Goal: Task Accomplishment & Management: Manage account settings

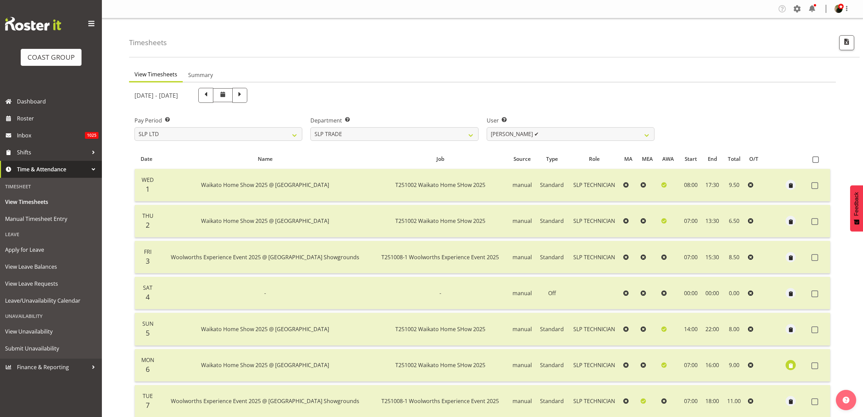
select select "23"
click at [45, 204] on span "View Timesheets" at bounding box center [51, 202] width 92 height 10
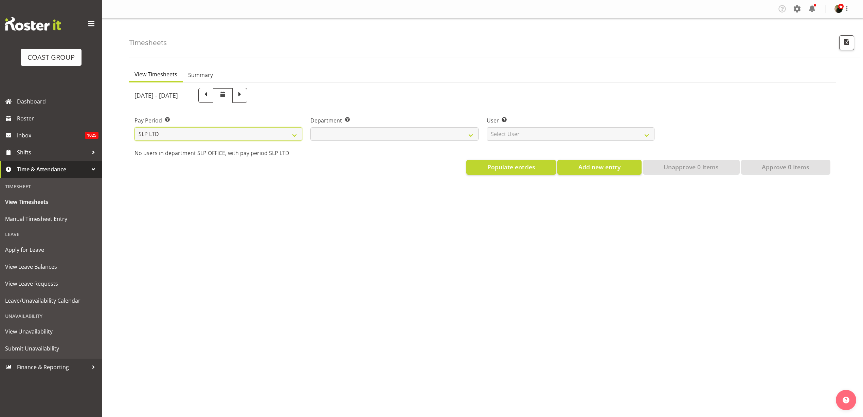
drag, startPoint x: 0, startPoint y: 0, endPoint x: 273, endPoint y: 132, distance: 303.1
click at [273, 132] on select "SLP LTD EHS LTD DW LTD VEHICLES Carlton Events Hamilton 120 Limited Wellington …" at bounding box center [218, 134] width 168 height 14
select select
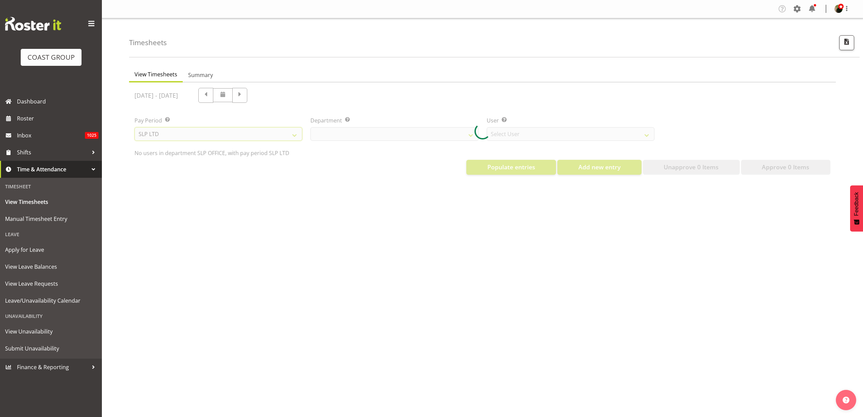
select select "8"
click at [134, 127] on select "SLP LTD EHS LTD DW LTD VEHICLES Carlton Events Hamilton 120 Limited Wellington …" at bounding box center [218, 134] width 168 height 14
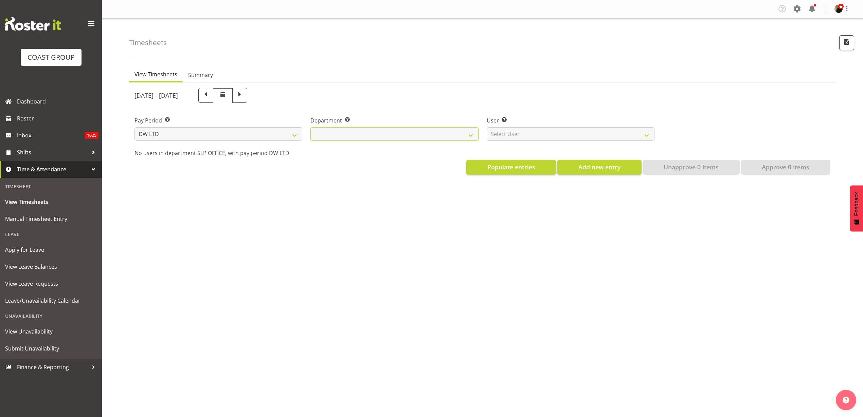
click at [412, 133] on select "DW AKL DW AKL ACCOUNTS/OFFICE DW AKL DESIGN DW AKL PRODUCTION DW CHC DW CHC DES…" at bounding box center [394, 134] width 168 height 14
select select "28"
click at [310, 127] on select "DW AKL DW AKL ACCOUNTS/OFFICE DW AKL DESIGN DW AKL PRODUCTION DW CHC DW CHC DES…" at bounding box center [394, 134] width 168 height 14
select select "3822"
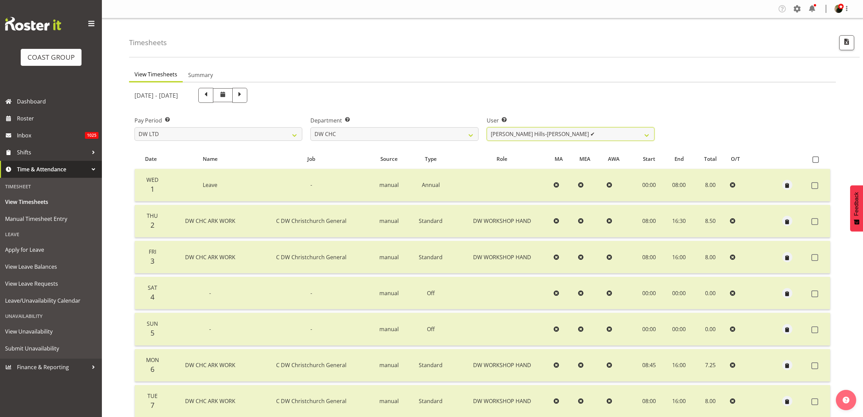
click at [562, 132] on select "Ambrose Hills-Simonsen ✔ Brad Tweedy ✔ Bryan Humprhries ✔ Callum Jack O'Leary S…" at bounding box center [571, 134] width 168 height 14
click at [439, 134] on select "DW AKL DW AKL ACCOUNTS/OFFICE DW AKL DESIGN DW AKL PRODUCTION DW CHC DW CHC DES…" at bounding box center [394, 134] width 168 height 14
select select "27"
click at [310, 127] on select "DW AKL DW AKL ACCOUNTS/OFFICE DW AKL DESIGN DW AKL PRODUCTION DW CHC DW CHC DES…" at bounding box center [394, 134] width 168 height 14
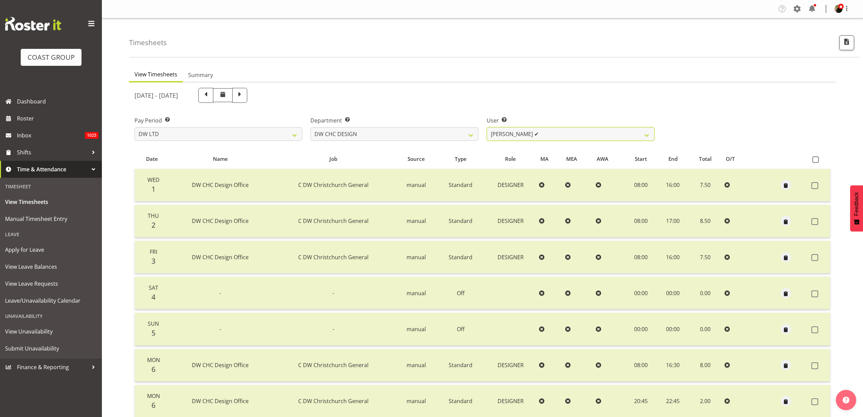
click at [552, 134] on select "Amy Robinson ✔ Jeremy Hogan ❌ Jorgelina Villar ✔" at bounding box center [571, 134] width 168 height 14
select select "1166"
click at [487, 127] on select "Amy Robinson ✔ Jeremy Hogan ❌ Jorgelina Villar ✔" at bounding box center [571, 134] width 168 height 14
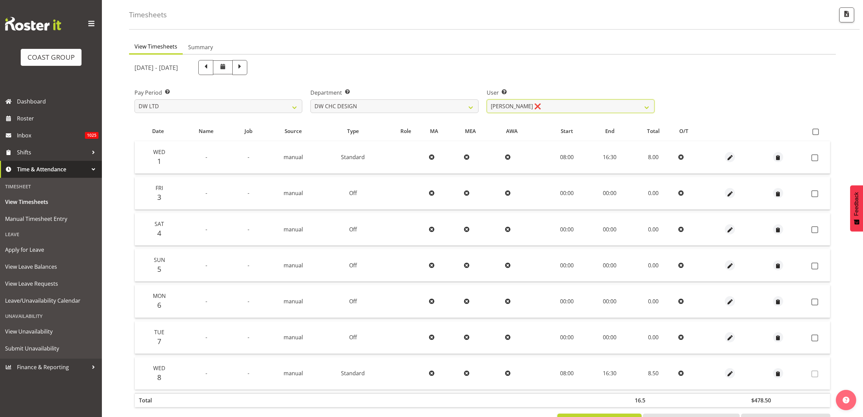
scroll to position [56, 0]
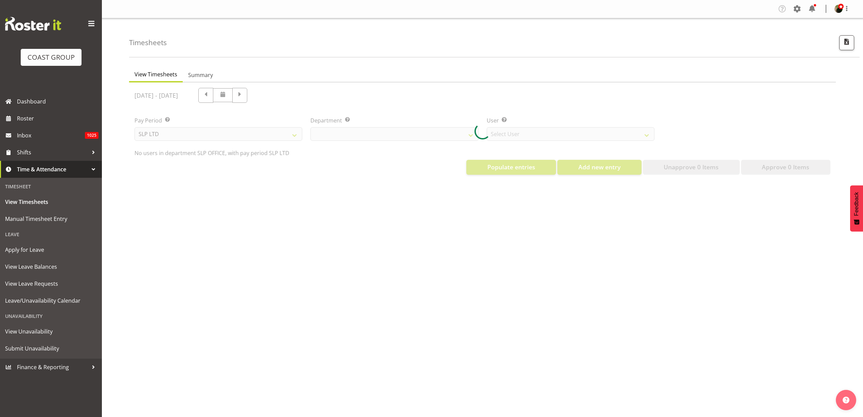
select select "25"
select select "7496"
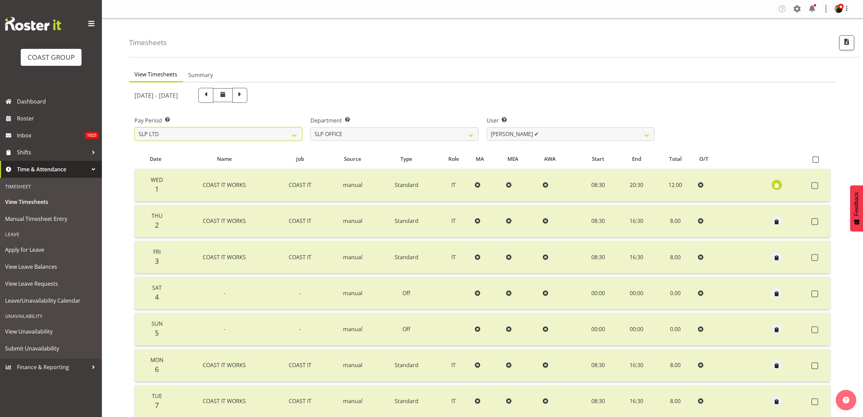
click at [255, 136] on select "SLP LTD EHS LTD DW LTD VEHICLES Carlton Events Hamilton 120 Limited Wellington …" at bounding box center [218, 134] width 168 height 14
select select "8"
click at [134, 127] on select "SLP LTD EHS LTD DW LTD VEHICLES Carlton Events Hamilton 120 Limited Wellington …" at bounding box center [218, 134] width 168 height 14
select select
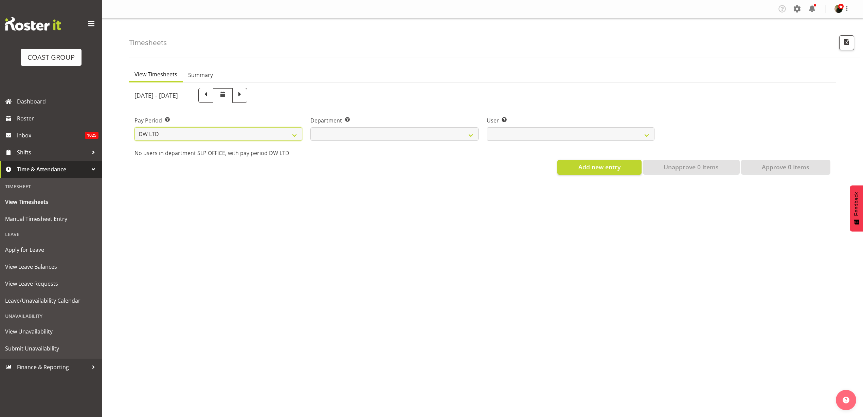
select select
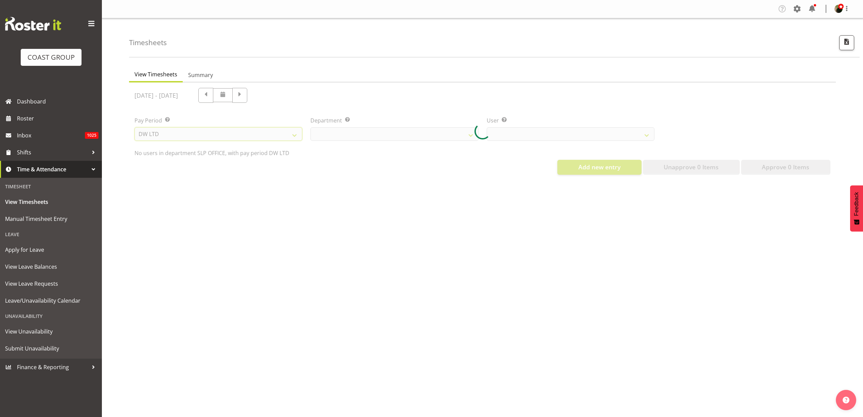
select select
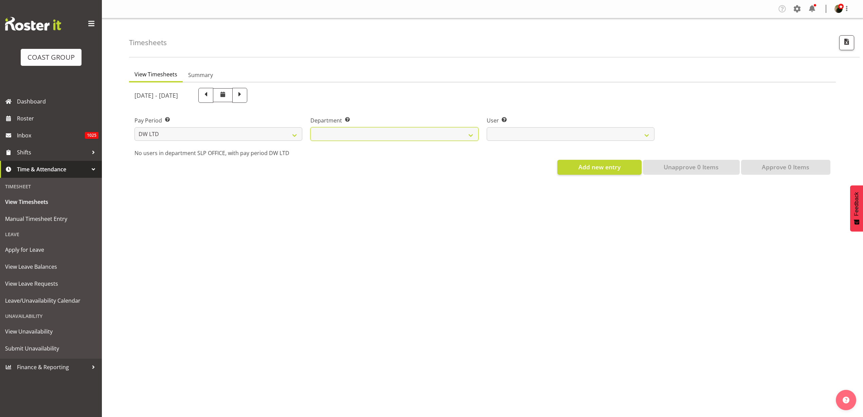
click at [418, 132] on select "DW AKL DW AKL ACCOUNTS/OFFICE DW AKL DESIGN DW AKL PRODUCTION DW CHC DW CHC DES…" at bounding box center [394, 134] width 168 height 14
select select "27"
click at [310, 127] on select "DW AKL DW AKL ACCOUNTS/OFFICE DW AKL DESIGN DW AKL PRODUCTION DW CHC DW CHC DES…" at bounding box center [394, 134] width 168 height 14
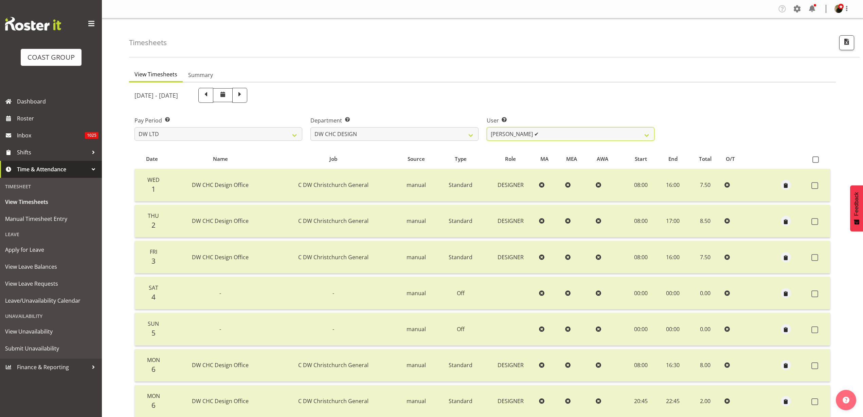
click at [575, 134] on select "Amy Robinson ✔ Jeremy Hogan ❌ Jorgelina Villar ✔" at bounding box center [571, 134] width 168 height 14
select select "1166"
click at [487, 127] on select "Amy Robinson ✔ Jeremy Hogan ❌ Jorgelina Villar ✔" at bounding box center [571, 134] width 168 height 14
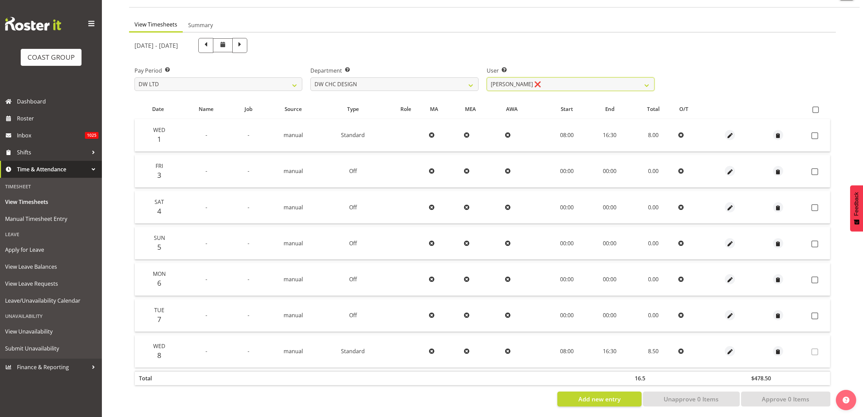
scroll to position [56, 0]
click at [730, 348] on span "button" at bounding box center [730, 352] width 8 height 8
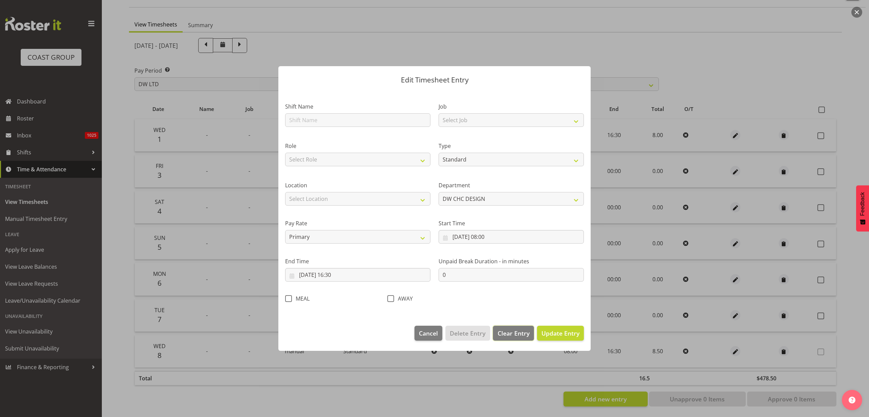
click at [515, 335] on span "Clear Entry" at bounding box center [514, 333] width 32 height 9
select select "Off"
select select
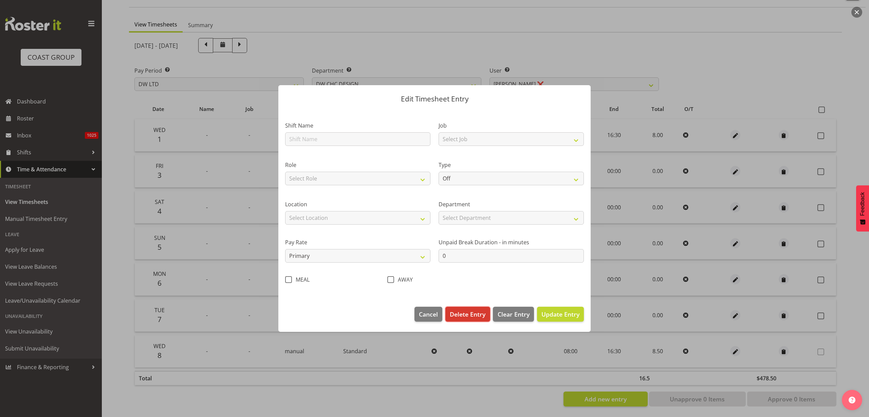
click at [472, 313] on span "Delete Entry" at bounding box center [468, 314] width 36 height 9
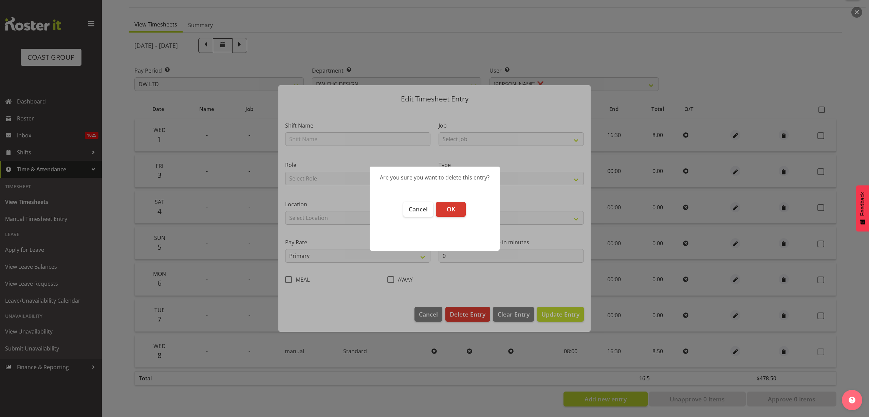
click at [461, 207] on button "OK" at bounding box center [451, 209] width 30 height 15
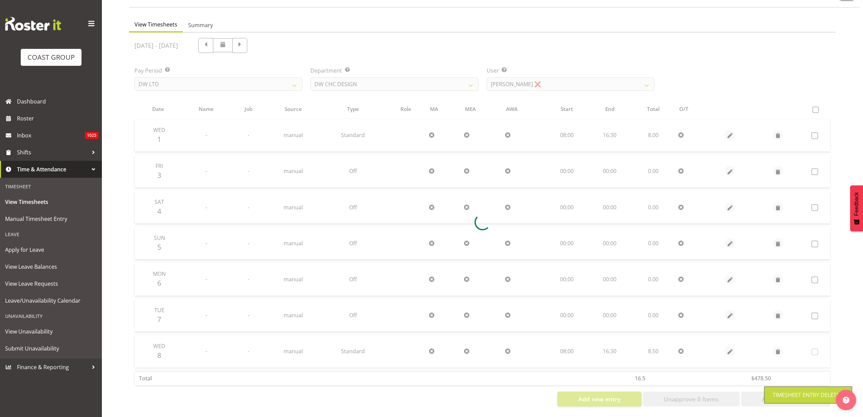
scroll to position [20, 0]
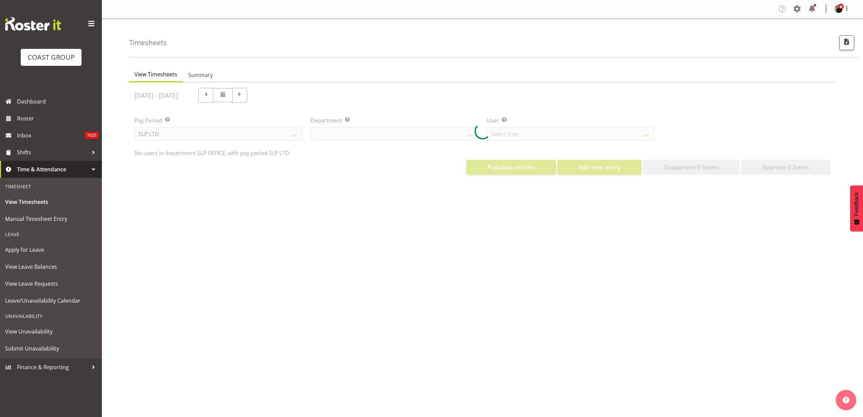
select select "25"
select select "7496"
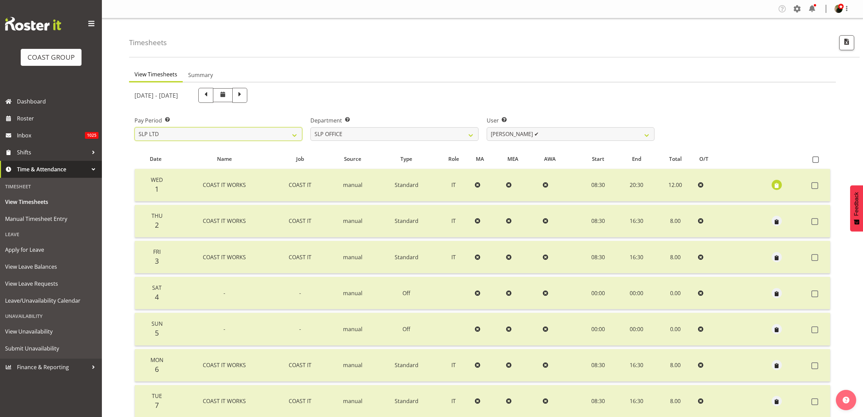
click at [286, 131] on select "SLP LTD EHS LTD DW LTD VEHICLES Carlton Events Hamilton 120 Limited Wellington …" at bounding box center [218, 134] width 168 height 14
select select "8"
click at [134, 127] on select "SLP LTD EHS LTD DW LTD VEHICLES Carlton Events Hamilton 120 Limited Wellington …" at bounding box center [218, 134] width 168 height 14
select select
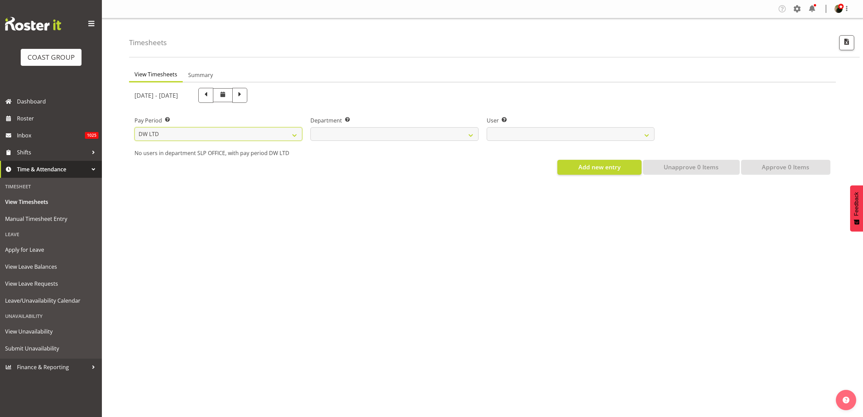
select select
click at [0, 0] on div at bounding box center [0, 0] width 0 height 0
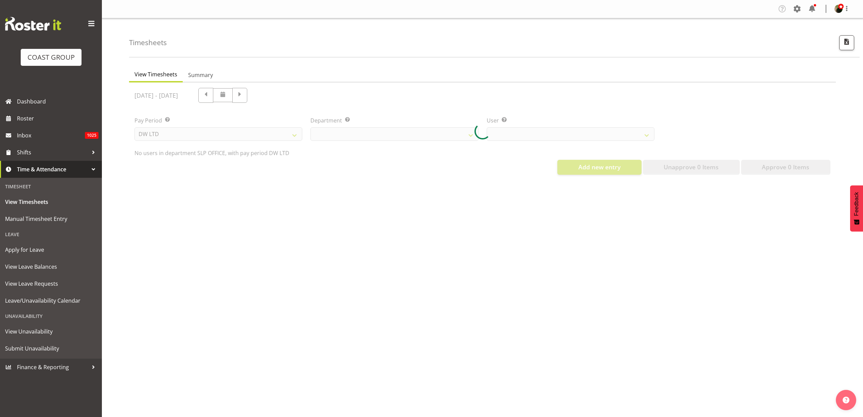
select select
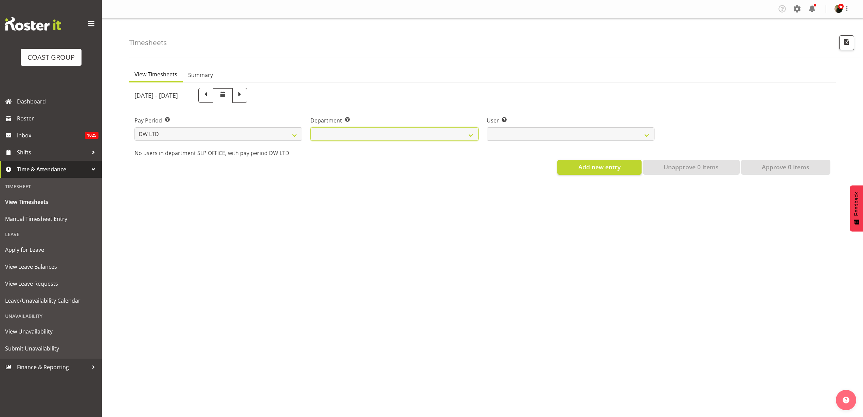
click at [436, 134] on select "DW AKL DW AKL ACCOUNTS/OFFICE DW AKL DESIGN DW AKL PRODUCTION DW CHC DW CHC DES…" at bounding box center [394, 134] width 168 height 14
select select "27"
click at [310, 127] on select "DW AKL DW AKL ACCOUNTS/OFFICE DW AKL DESIGN DW AKL PRODUCTION DW CHC DW CHC DES…" at bounding box center [394, 134] width 168 height 14
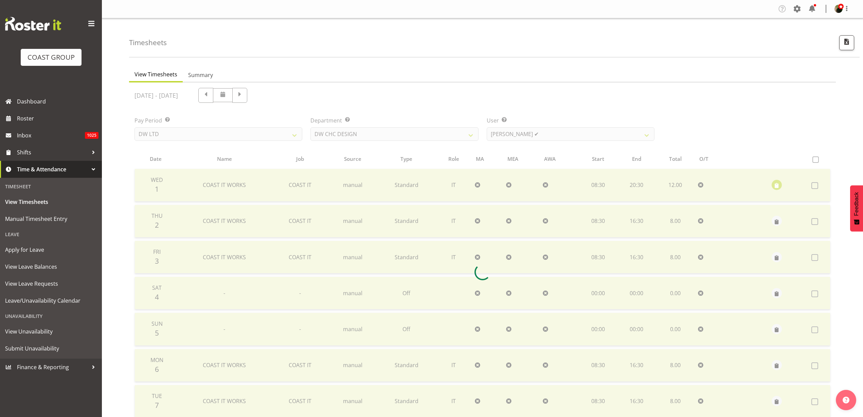
click at [576, 128] on div at bounding box center [482, 273] width 707 height 380
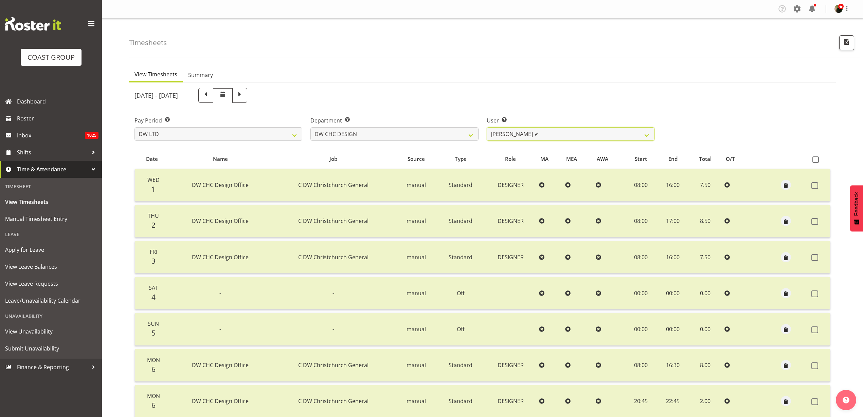
click at [568, 131] on select "Amy Robinson ✔ Jeremy Hogan ❌ Jorgelina Villar ✔" at bounding box center [571, 134] width 168 height 14
select select "1166"
click at [487, 127] on select "Amy Robinson ✔ Jeremy Hogan ❌ Jorgelina Villar ✔" at bounding box center [571, 134] width 168 height 14
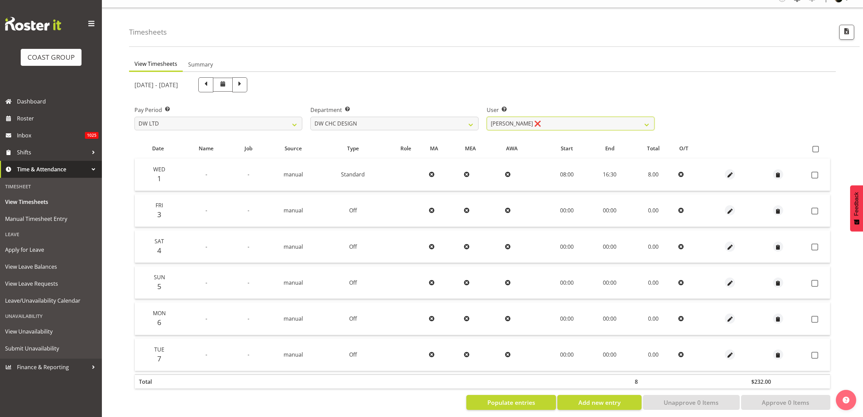
scroll to position [20, 0]
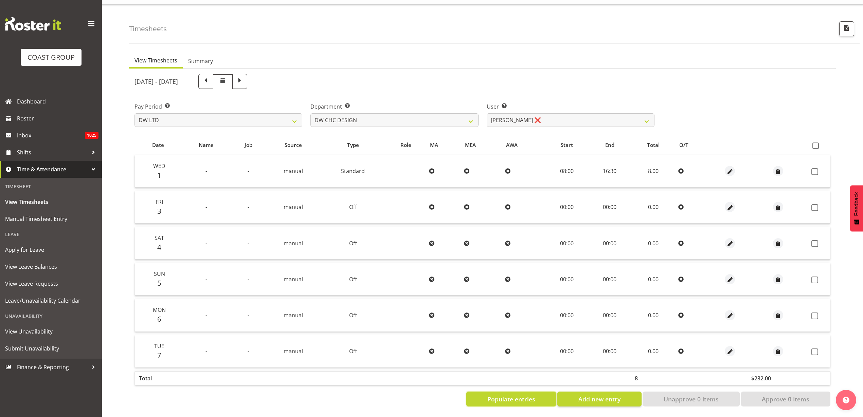
click at [509, 395] on span "Populate entries" at bounding box center [511, 399] width 48 height 9
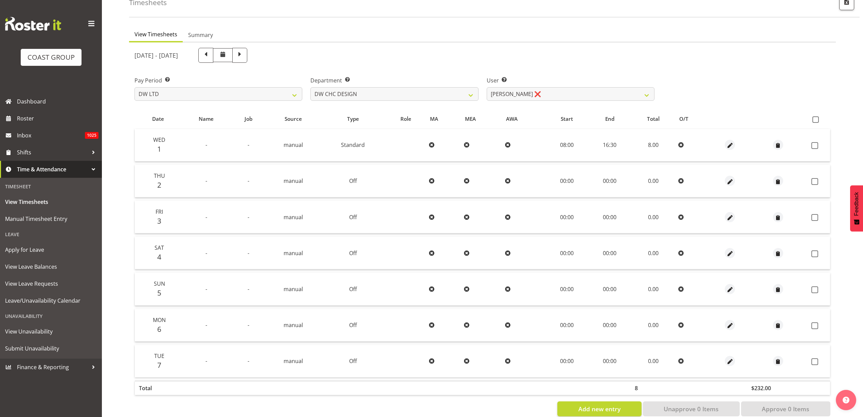
scroll to position [56, 0]
